Goal: Task Accomplishment & Management: Use online tool/utility

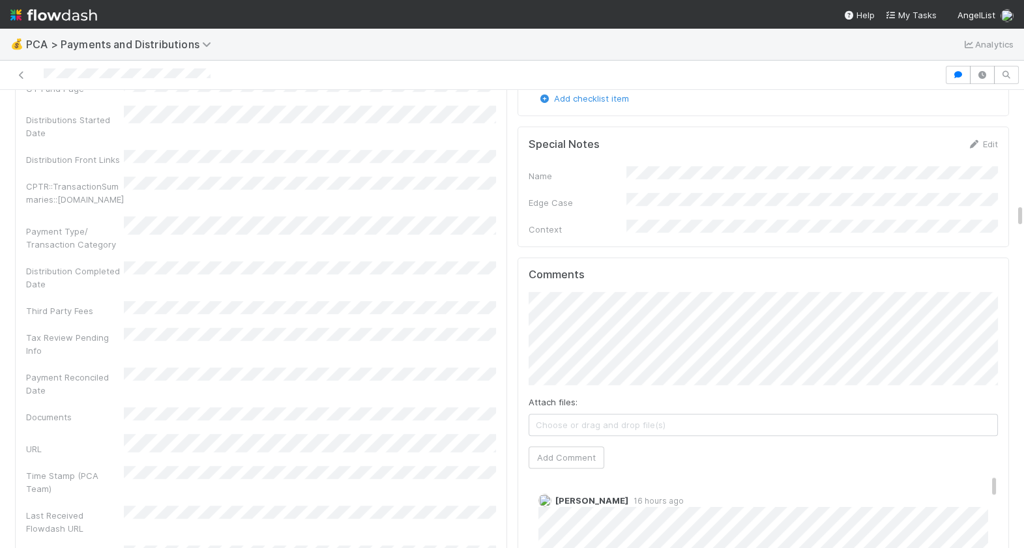
scroll to position [2285, 0]
click at [583, 424] on div "Comments Attach files: Choose or drag and drop file(s) Add Comment Cierra Catar…" at bounding box center [764, 505] width 470 height 465
click at [583, 451] on button "Add Comment" at bounding box center [567, 462] width 76 height 22
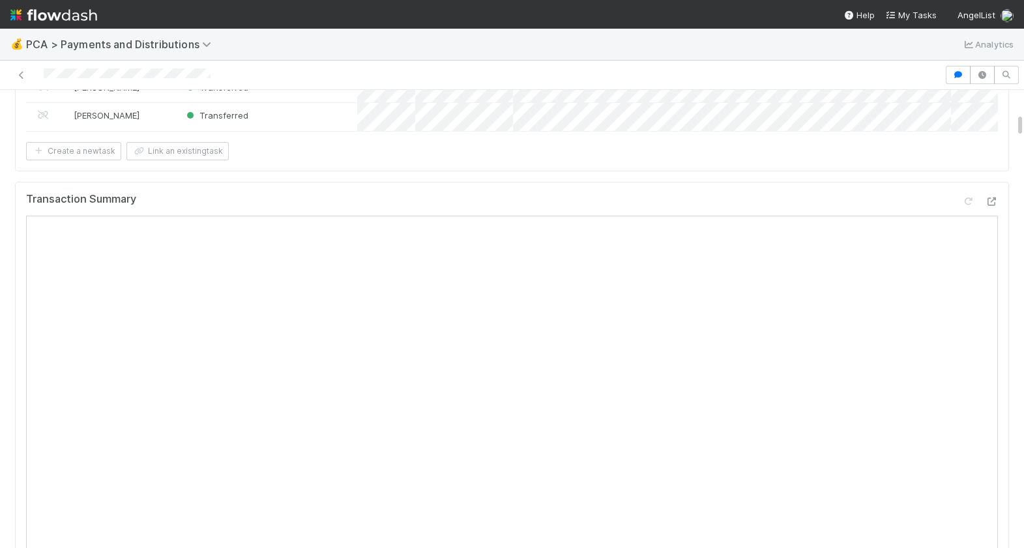
scroll to position [0, 0]
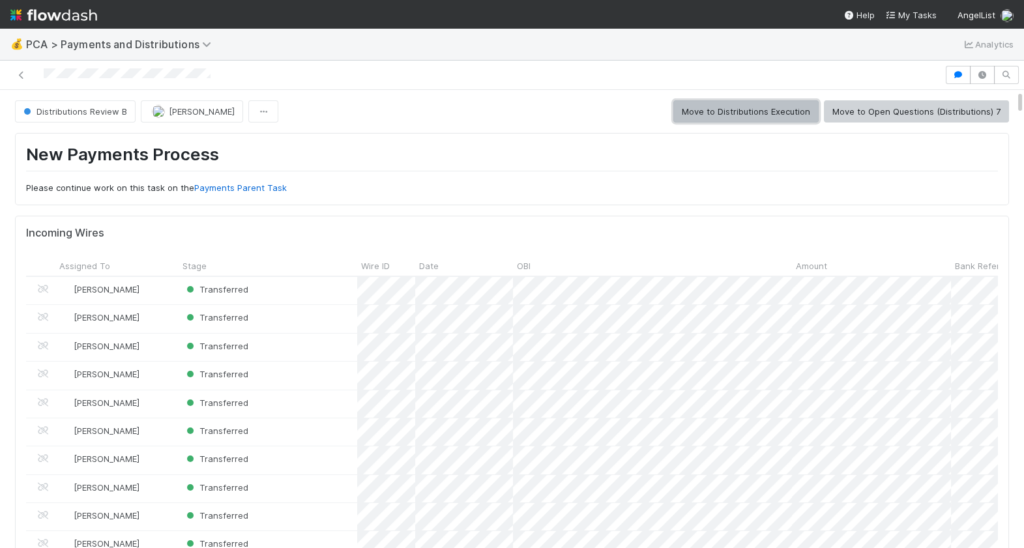
click at [776, 115] on button "Move to Distributions Execution" at bounding box center [745, 111] width 145 height 22
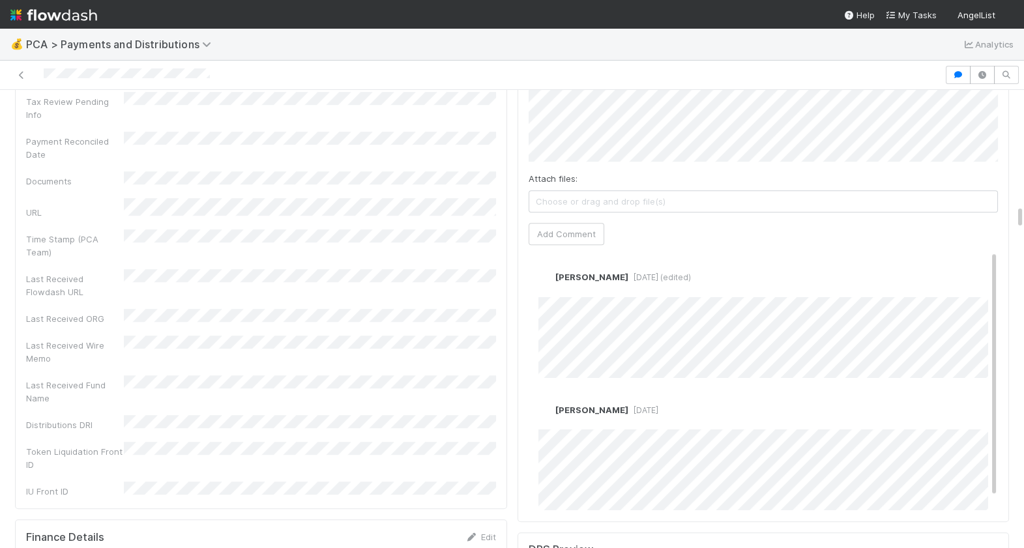
scroll to position [2143, 0]
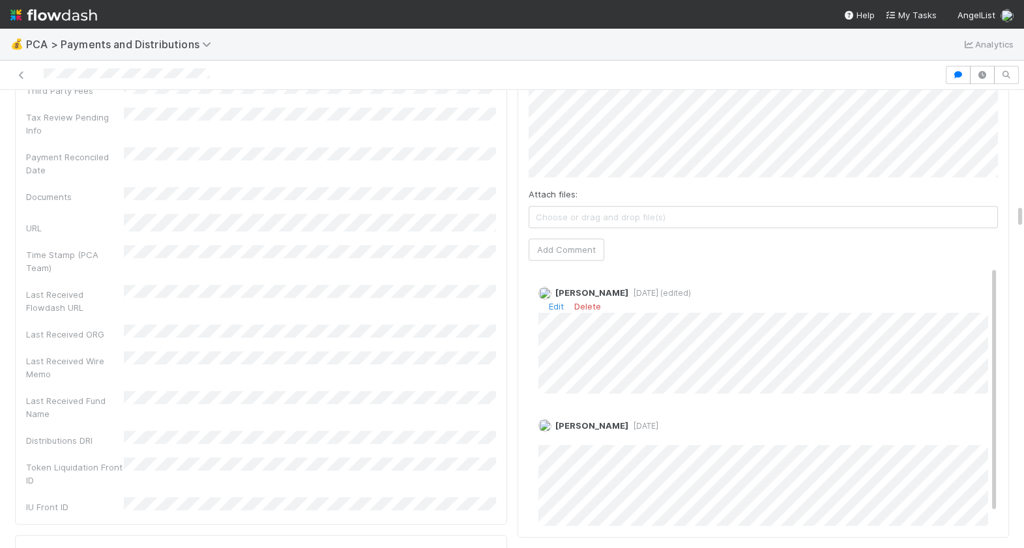
click at [555, 276] on div "Berkley Cade 4 days ago (edited) Edit Delete" at bounding box center [764, 334] width 470 height 117
click at [555, 301] on link "Edit" at bounding box center [556, 306] width 15 height 10
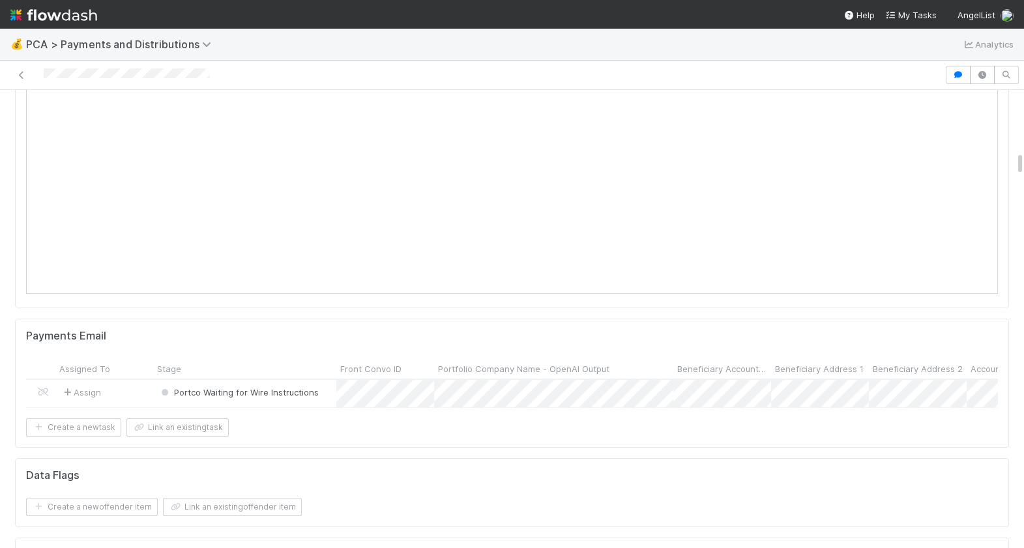
scroll to position [0, 0]
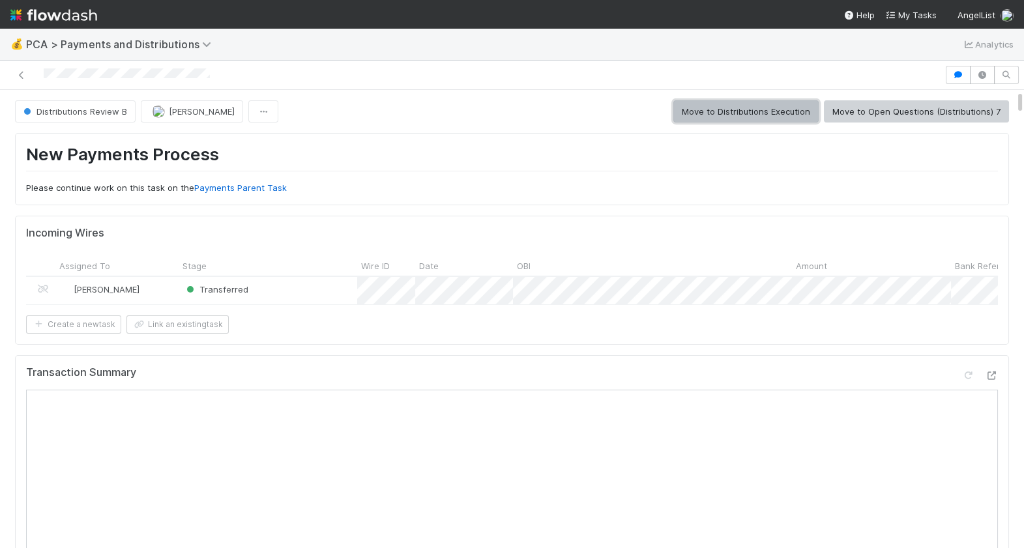
click at [762, 114] on button "Move to Distributions Execution" at bounding box center [745, 111] width 145 height 22
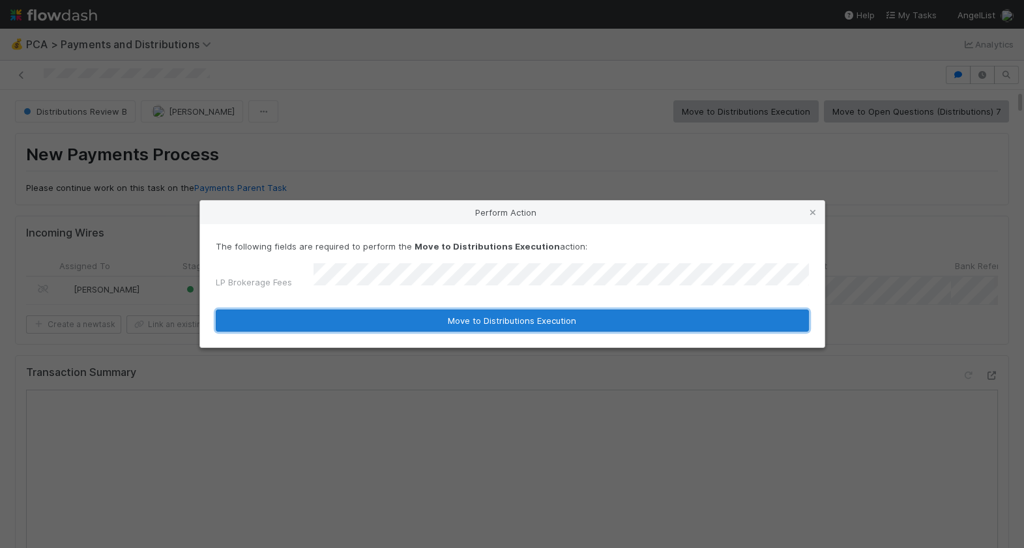
click at [390, 315] on button "Move to Distributions Execution" at bounding box center [512, 321] width 593 height 22
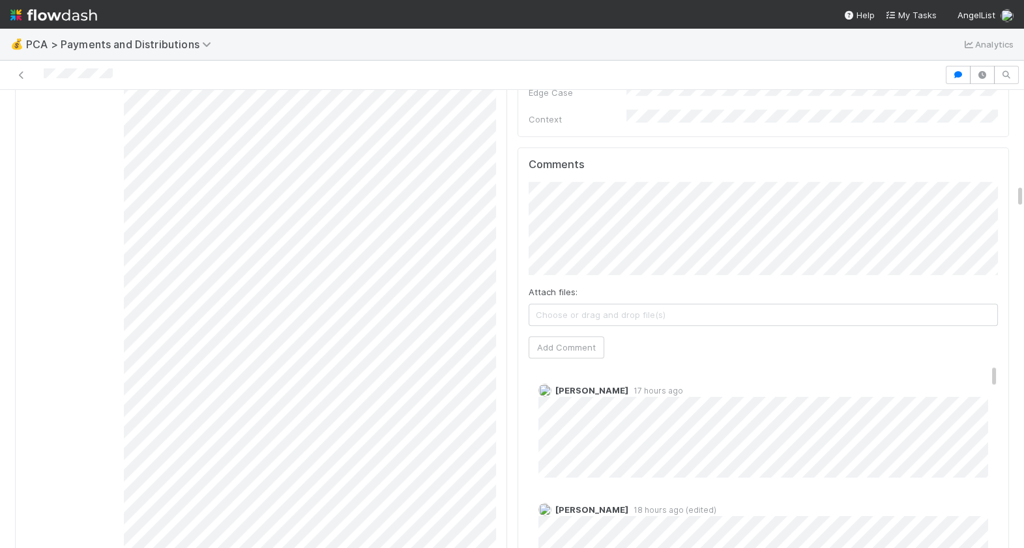
scroll to position [2333, 0]
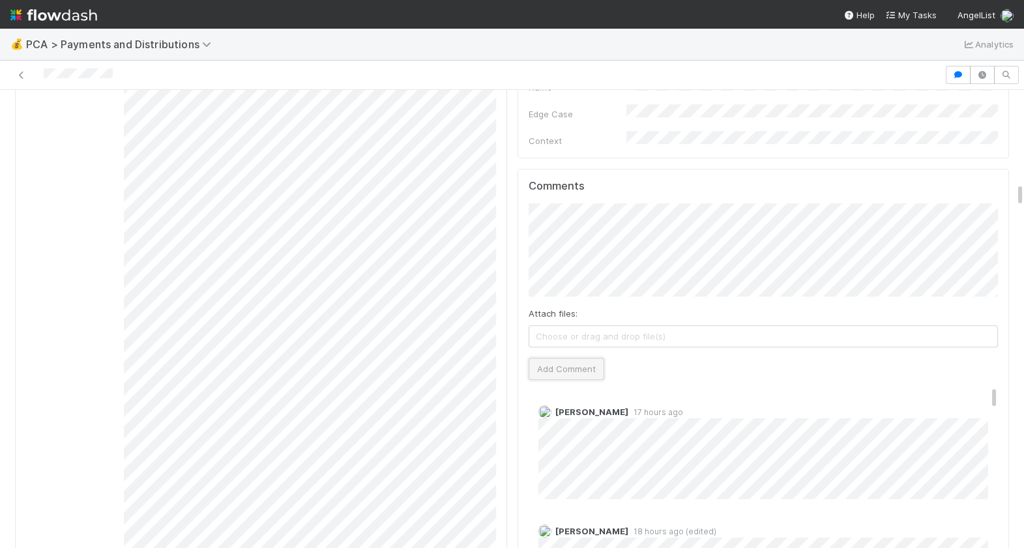
click at [575, 358] on button "Add Comment" at bounding box center [567, 369] width 76 height 22
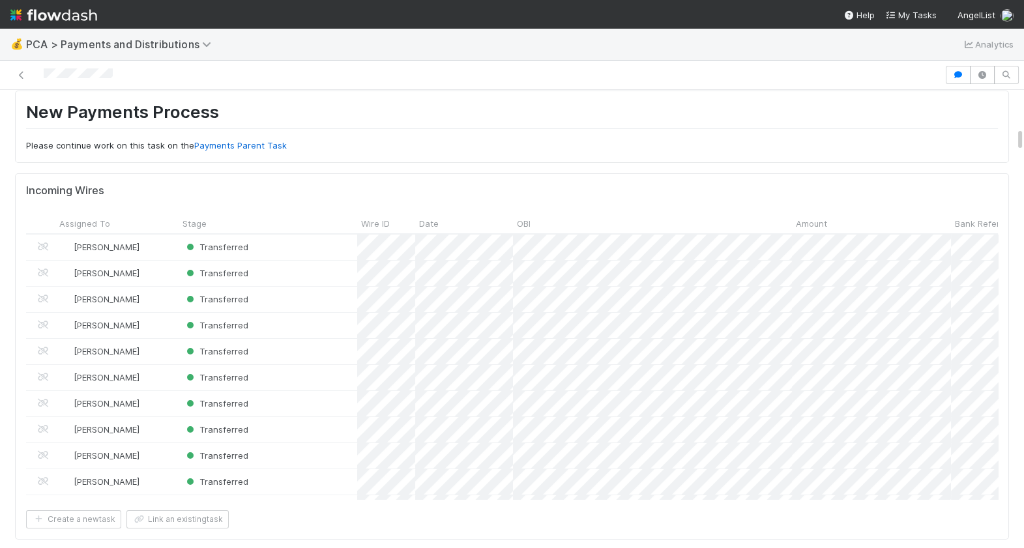
scroll to position [0, 0]
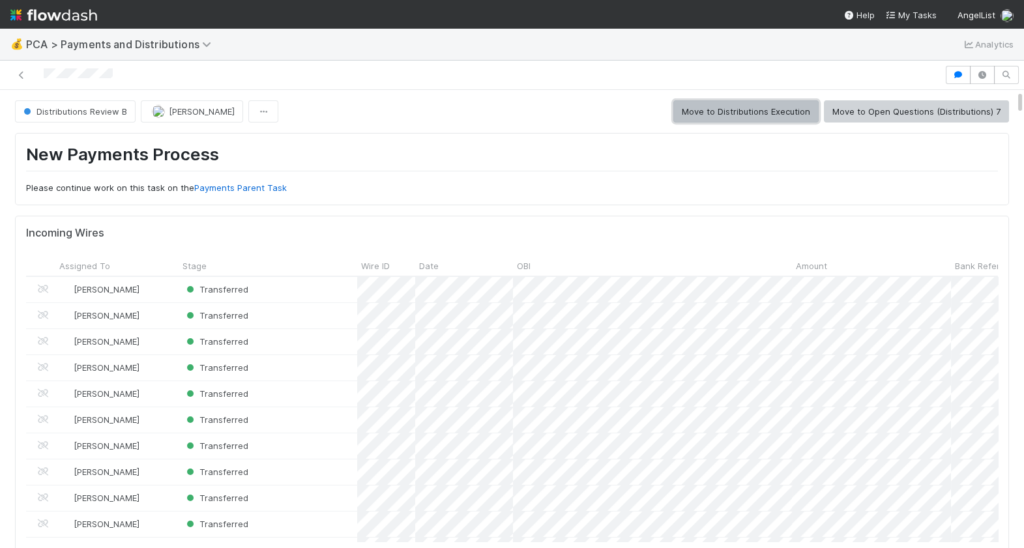
click at [784, 116] on button "Move to Distributions Execution" at bounding box center [745, 111] width 145 height 22
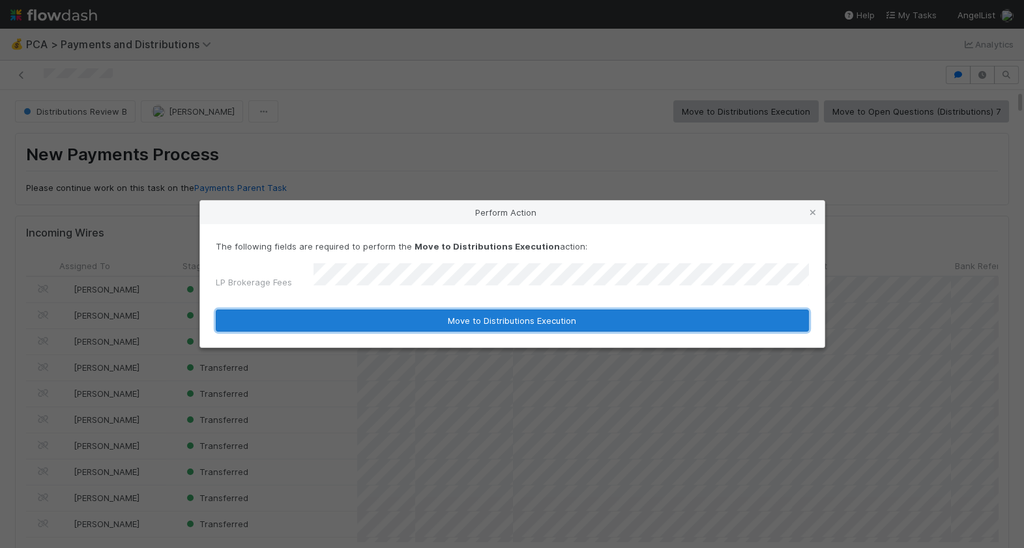
click at [372, 310] on button "Move to Distributions Execution" at bounding box center [512, 321] width 593 height 22
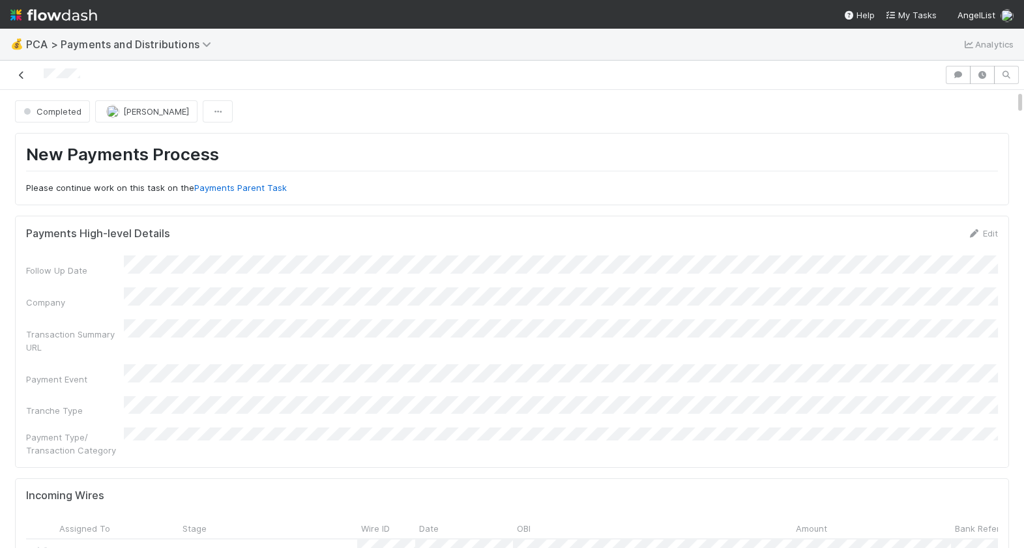
click at [25, 78] on icon at bounding box center [21, 75] width 13 height 8
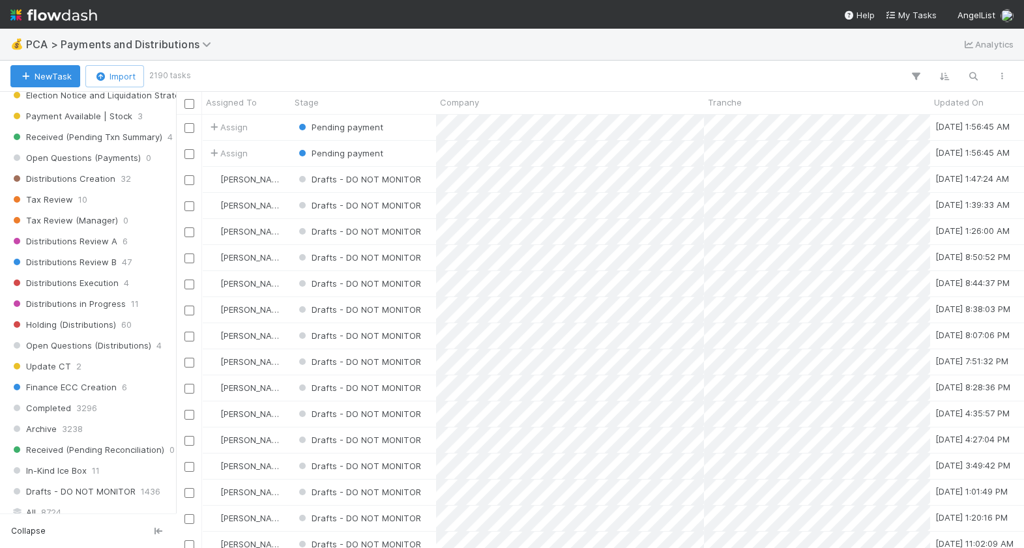
scroll to position [1059, 0]
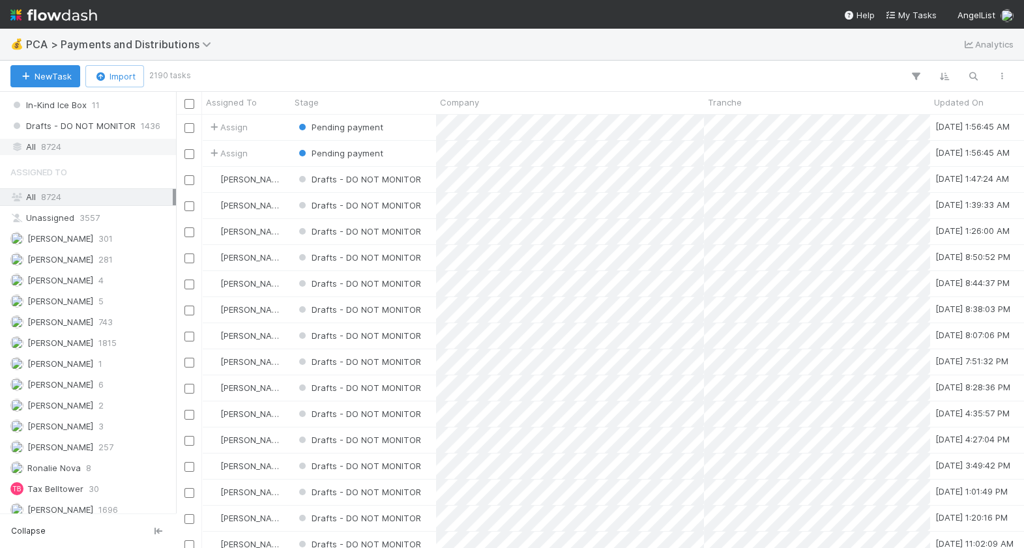
click at [87, 146] on div "All 8724" at bounding box center [91, 147] width 162 height 16
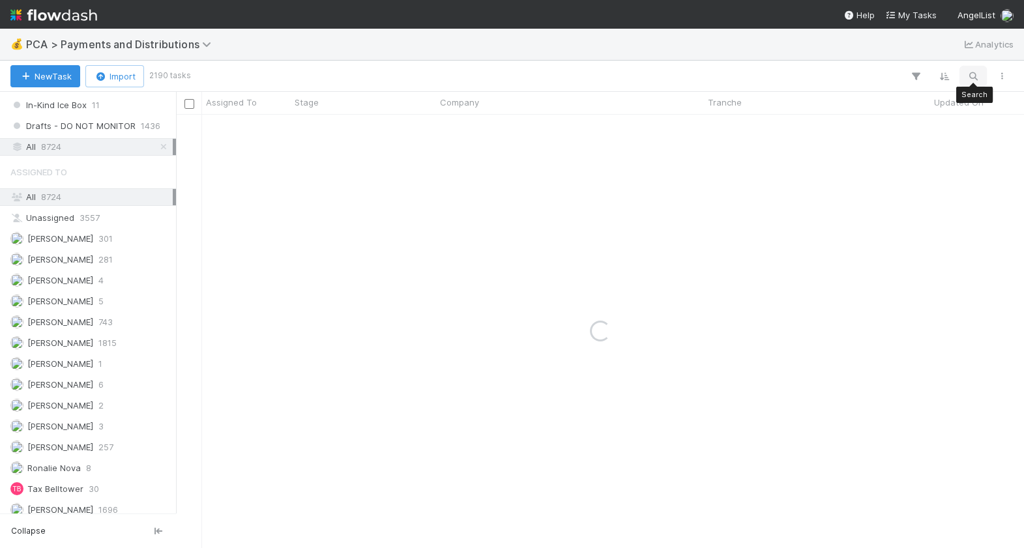
click at [976, 74] on icon "button" at bounding box center [973, 76] width 13 height 12
click at [858, 59] on input "proaxion" at bounding box center [905, 54] width 130 height 16
click at [859, 56] on input "proaxion" at bounding box center [905, 54] width 130 height 16
type input "proAxion"
